Goal: Navigation & Orientation: Find specific page/section

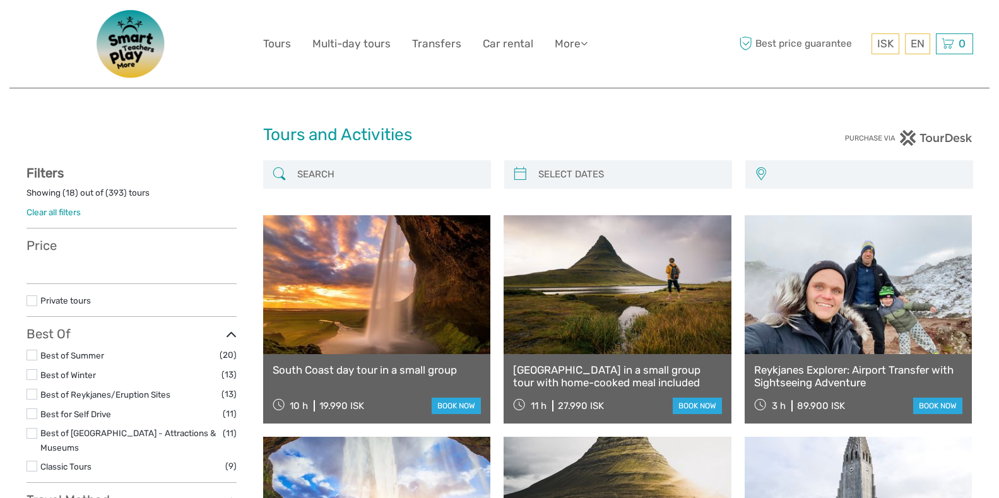
select select
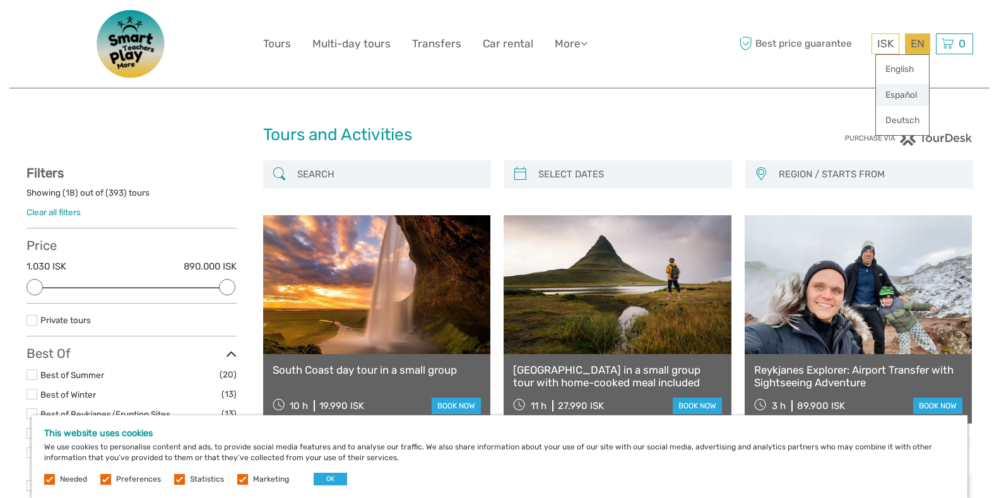
click at [903, 91] on link "Español" at bounding box center [902, 95] width 53 height 23
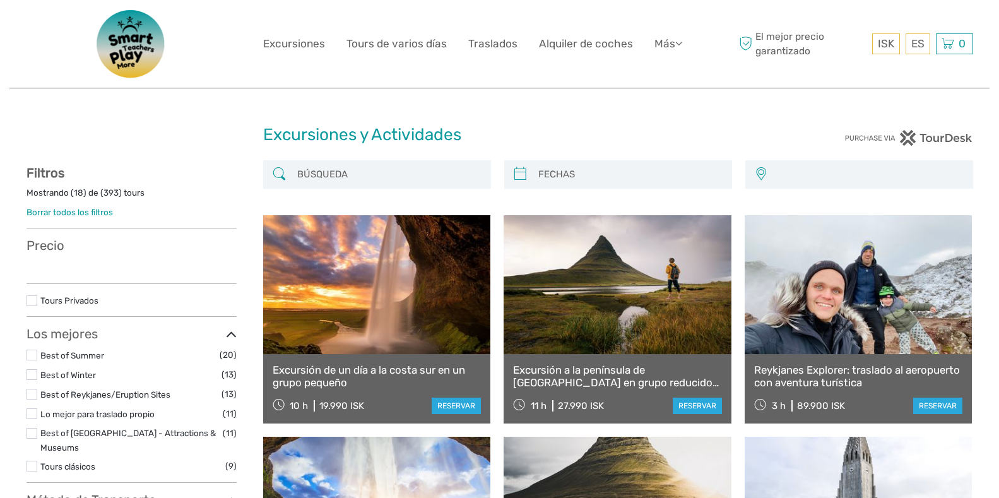
select select
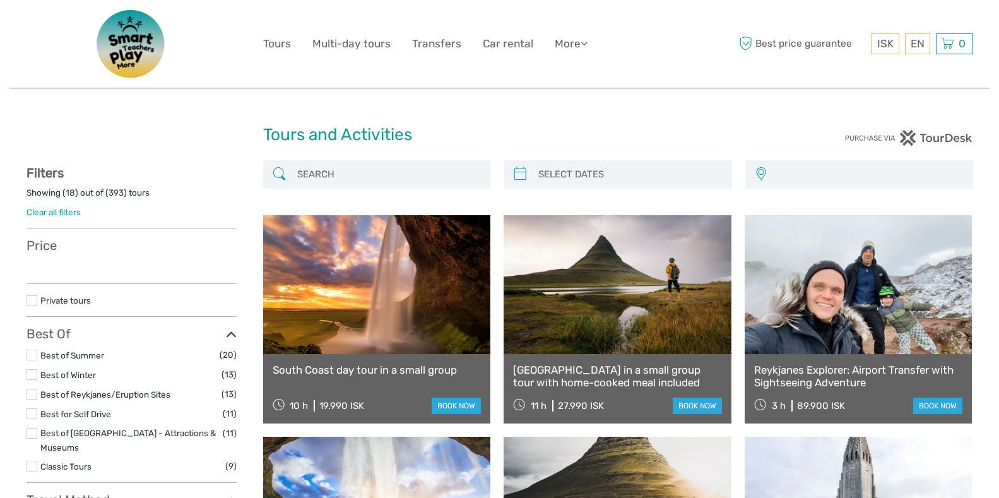
select select
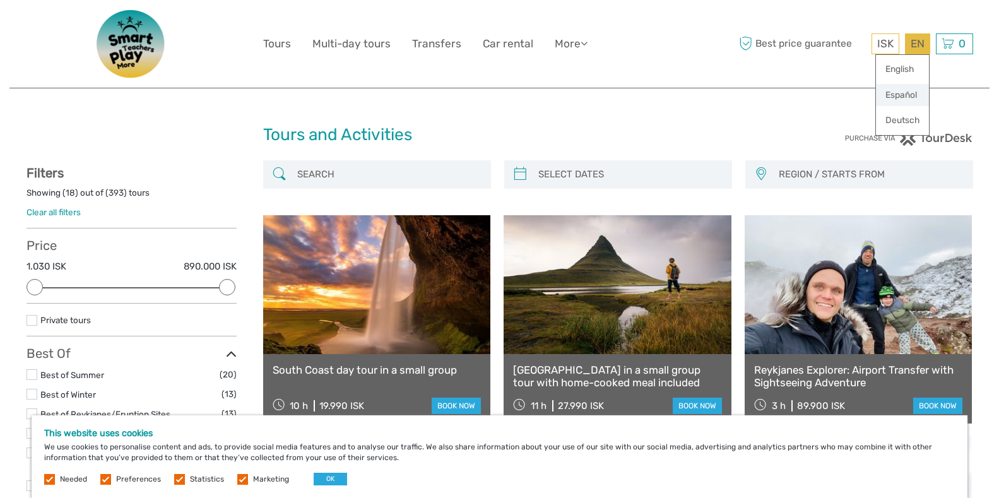
click at [901, 100] on link "Español" at bounding box center [902, 95] width 53 height 23
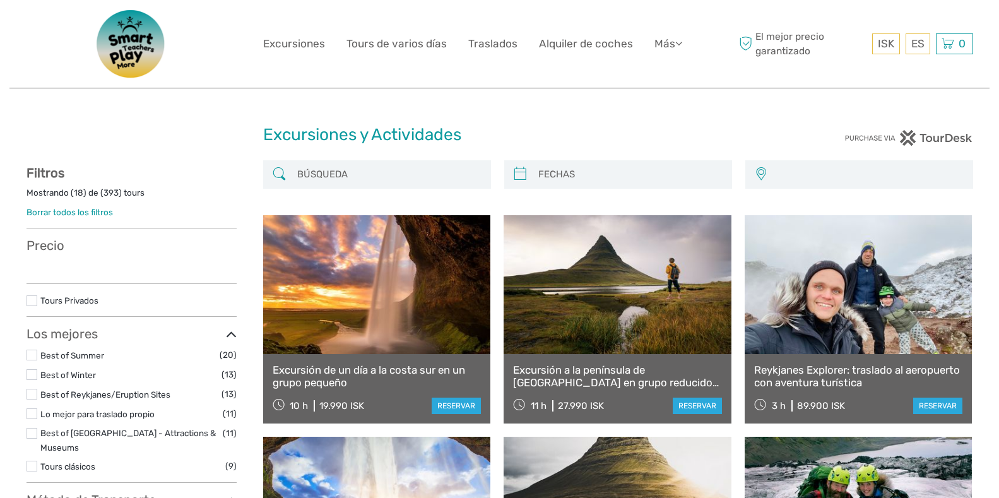
select select
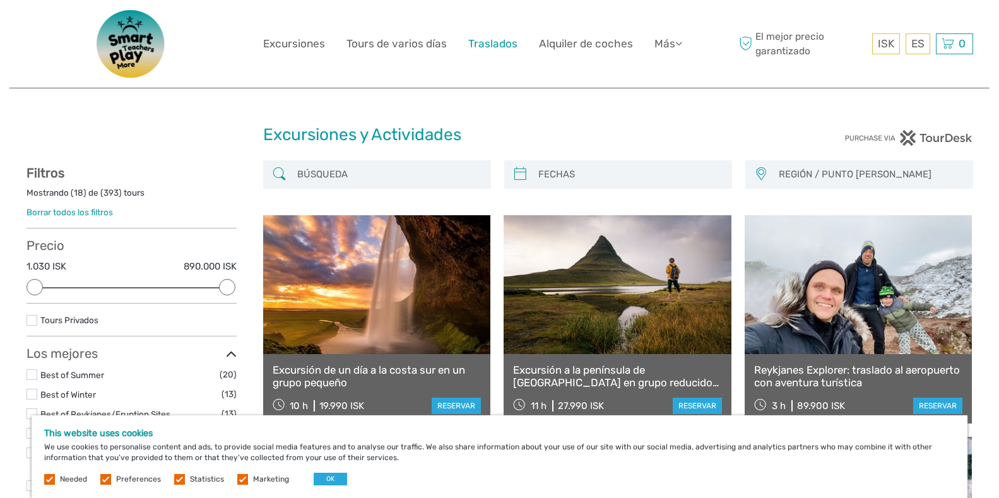
click at [487, 38] on link "Traslados" at bounding box center [492, 44] width 49 height 18
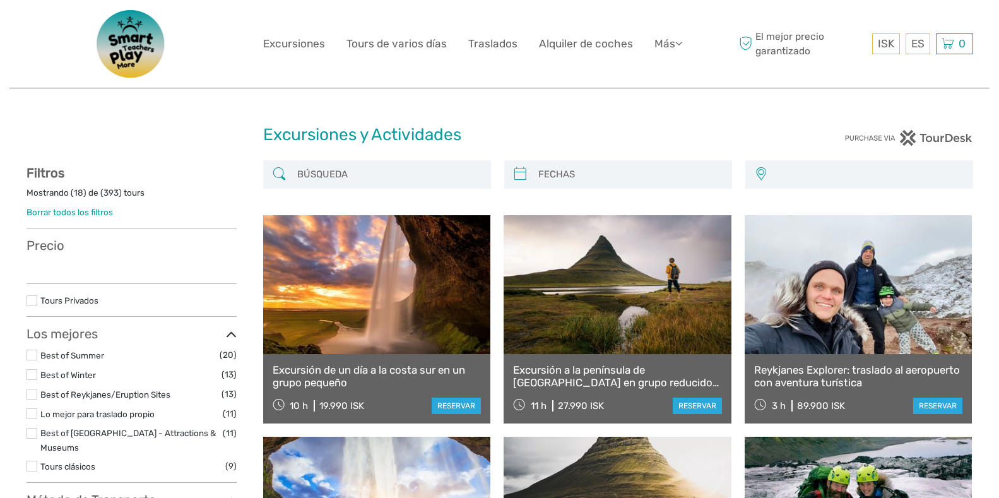
select select
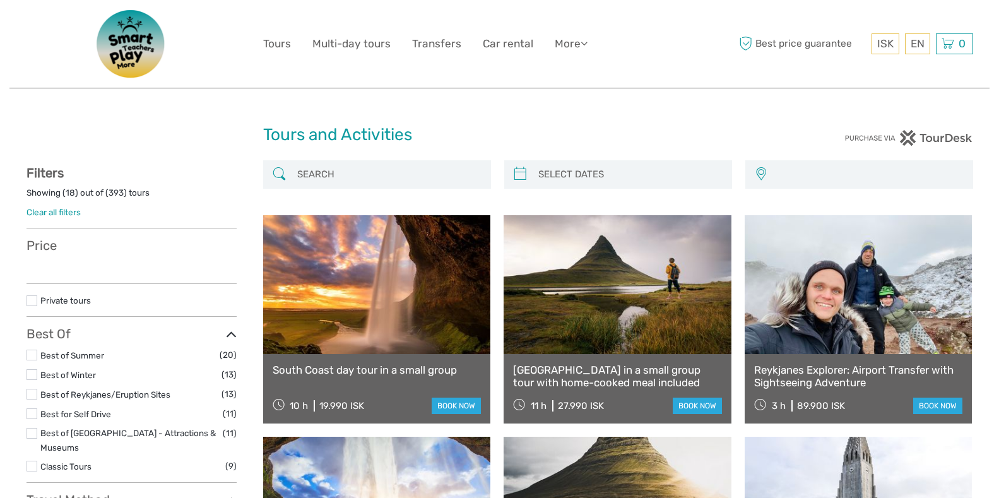
select select
